Goal: Task Accomplishment & Management: Use online tool/utility

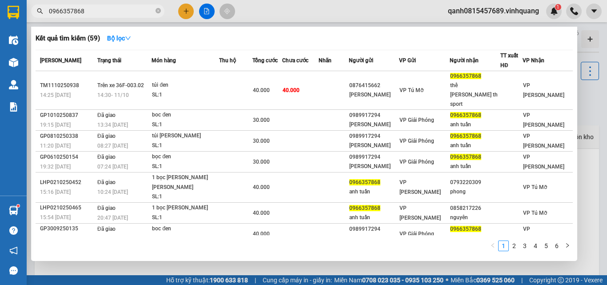
click at [155, 11] on span "0966357868" at bounding box center [97, 10] width 133 height 13
click at [156, 11] on icon "close-circle" at bounding box center [157, 10] width 5 height 5
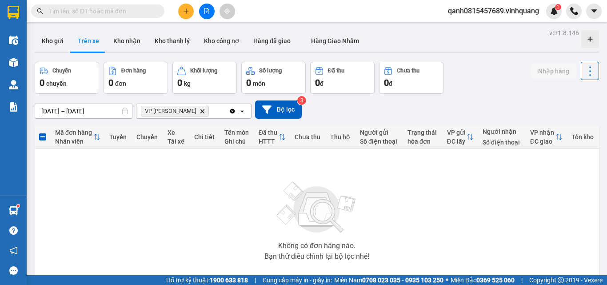
paste input "0335292345"
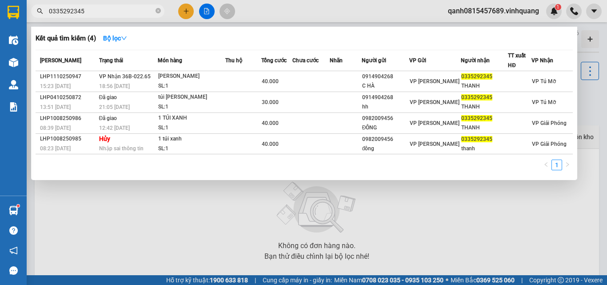
type input "0335292345"
click at [155, 9] on icon "close-circle" at bounding box center [157, 10] width 5 height 5
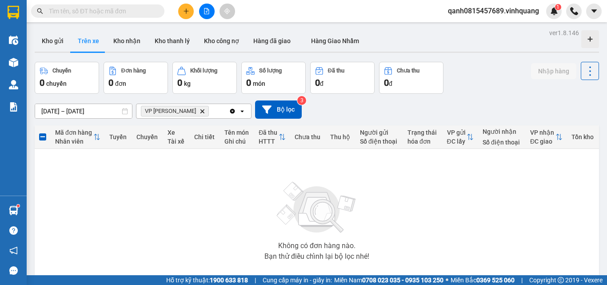
paste input "0989891828"
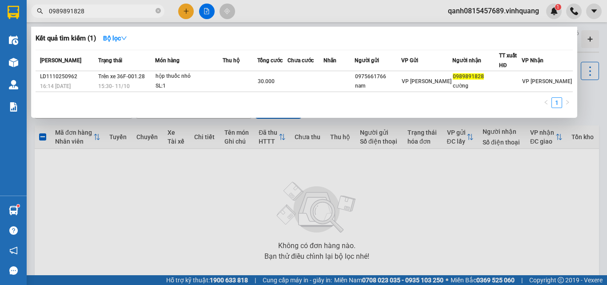
type input "0989891828"
click at [158, 13] on icon "close-circle" at bounding box center [157, 10] width 5 height 5
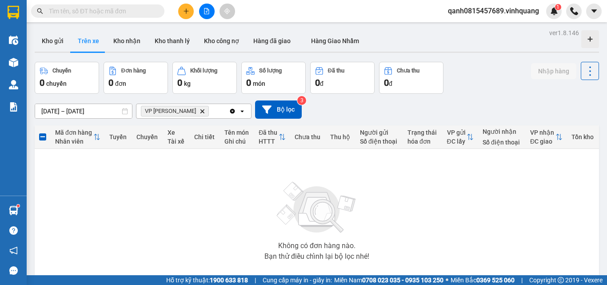
paste input "0948783445"
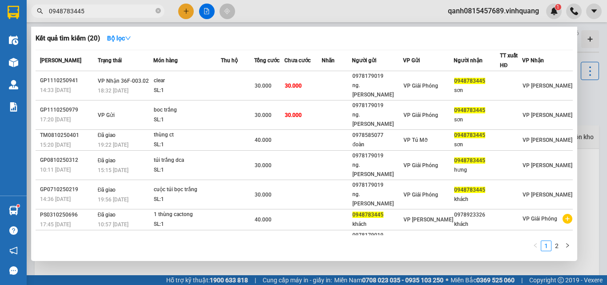
type input "0948783445"
click at [158, 9] on icon "close-circle" at bounding box center [157, 10] width 5 height 5
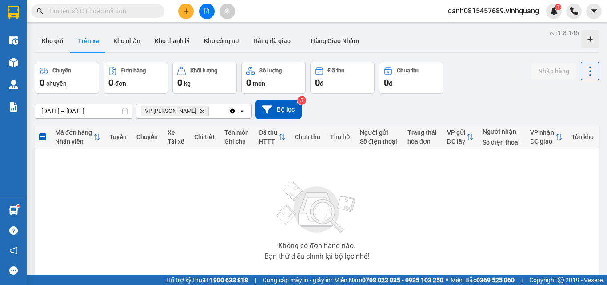
click at [119, 10] on input "text" at bounding box center [101, 11] width 105 height 10
paste input "0988284384"
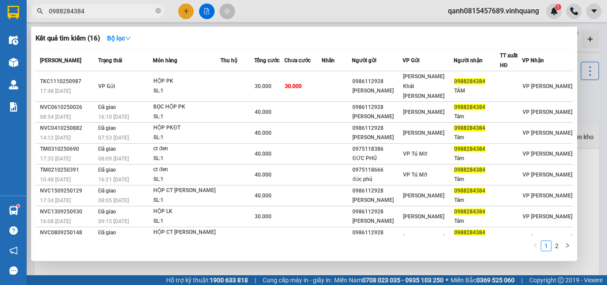
type input "0988284384"
